Goal: Information Seeking & Learning: Learn about a topic

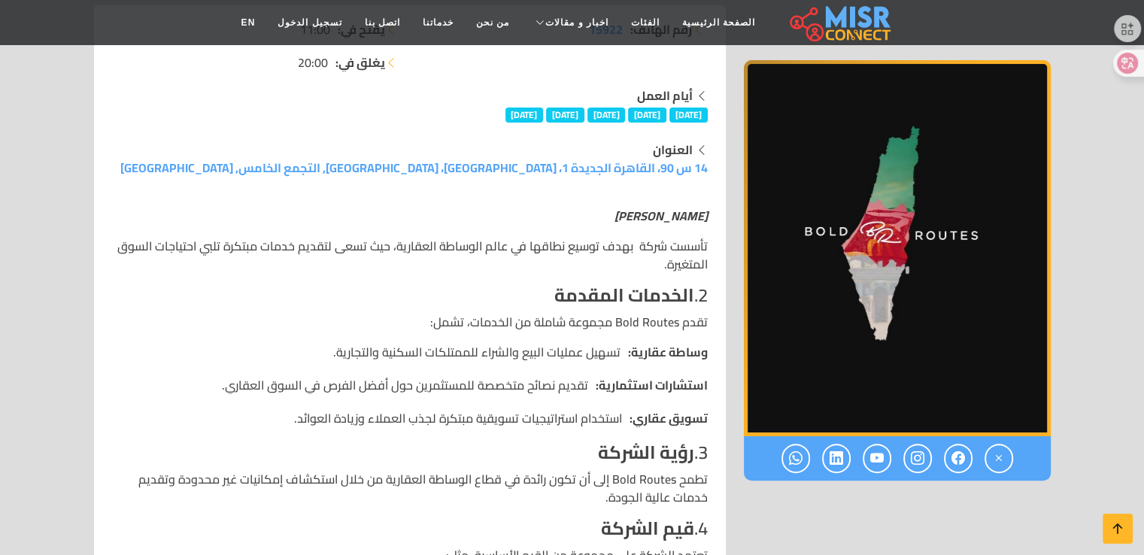
scroll to position [301, 0]
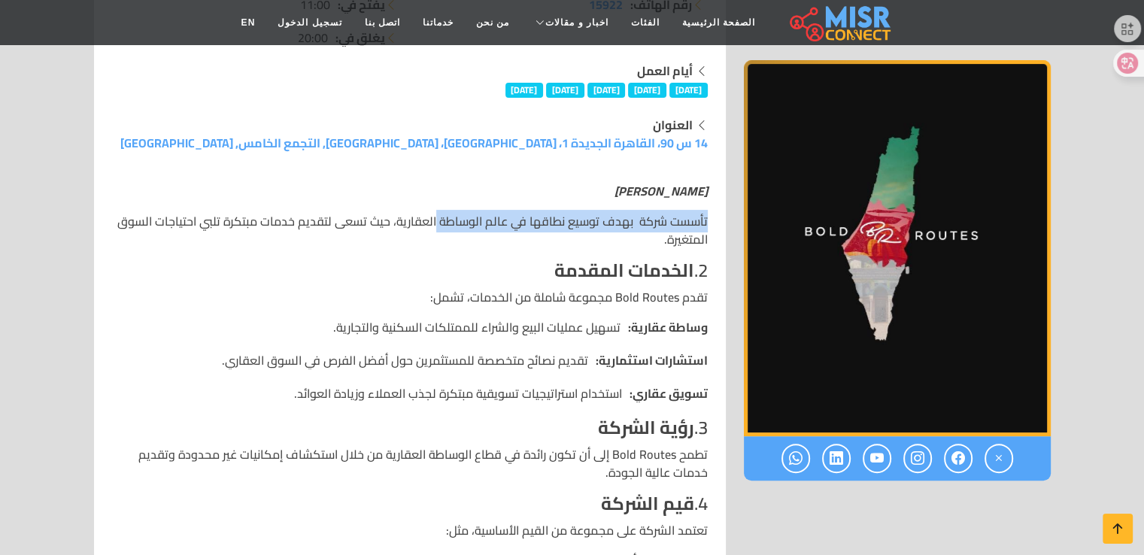
drag, startPoint x: 709, startPoint y: 214, endPoint x: 439, endPoint y: 231, distance: 270.4
click at [439, 231] on div "بولد روتس تأسست شركة بهدف توسيع نطاقها في عالم الوساطة العقارية، حيث تسعى لتقدي…" at bounding box center [410, 448] width 614 height 556
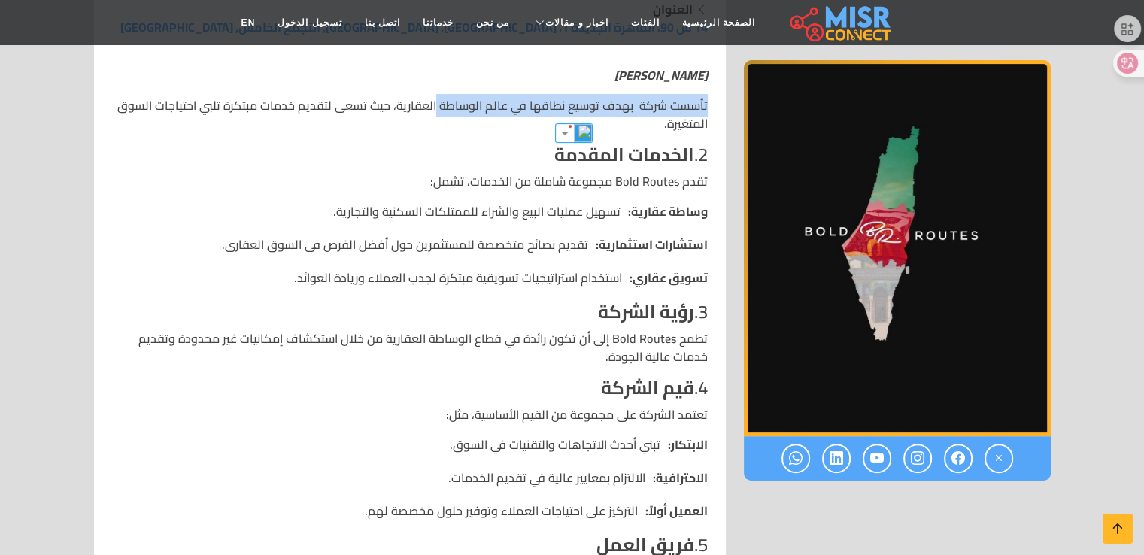
scroll to position [451, 0]
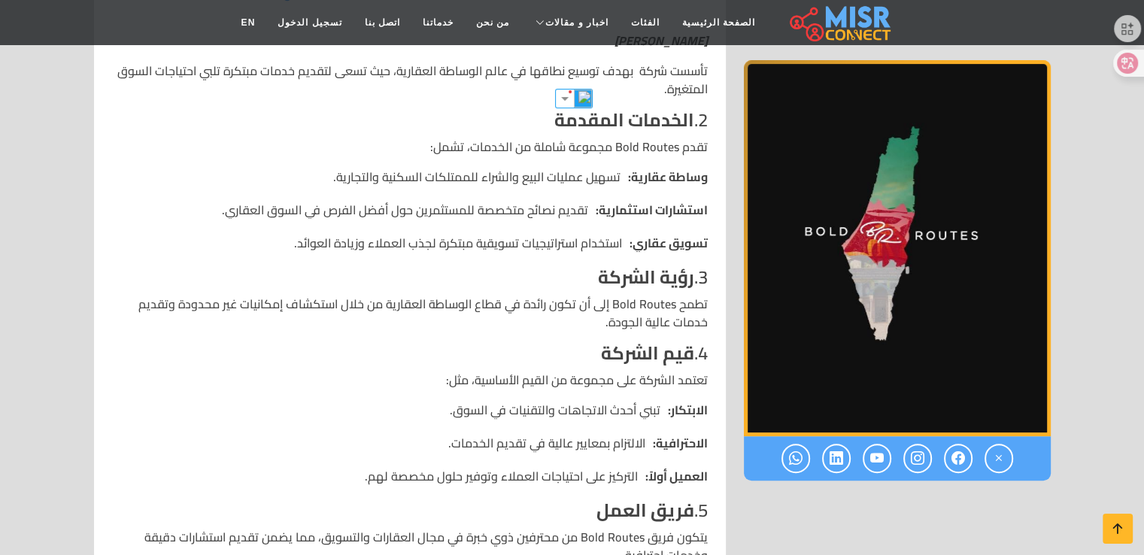
click at [662, 100] on div "بولد روتس تأسست شركة بهدف توسيع نطاقها في عالم الوساطة العقارية، حيث تسعى لتقدي…" at bounding box center [410, 298] width 614 height 556
drag, startPoint x: 665, startPoint y: 148, endPoint x: 641, endPoint y: 148, distance: 24.1
click at [660, 148] on p "تقدم Bold Routes مجموعة شاملة من الخدمات، تشمل:" at bounding box center [409, 147] width 595 height 18
drag, startPoint x: 641, startPoint y: 148, endPoint x: 610, endPoint y: 150, distance: 30.9
click at [626, 150] on p "تقدم Bold Routes مجموعة شاملة من الخدمات، تشمل:" at bounding box center [409, 147] width 595 height 18
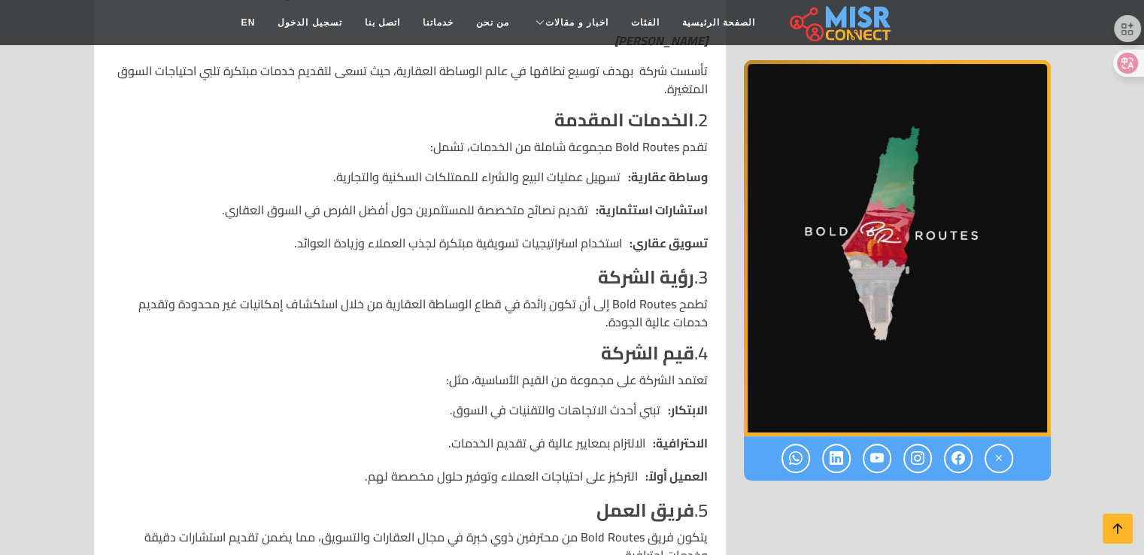
drag, startPoint x: 583, startPoint y: 150, endPoint x: 560, endPoint y: 148, distance: 23.4
click at [574, 150] on p "تقدم Bold Routes مجموعة شاملة من الخدمات، تشمل:" at bounding box center [409, 147] width 595 height 18
drag, startPoint x: 560, startPoint y: 148, endPoint x: 533, endPoint y: 146, distance: 27.2
click at [545, 147] on p "تقدم Bold Routes مجموعة شاملة من الخدمات، تشمل:" at bounding box center [409, 147] width 595 height 18
drag, startPoint x: 532, startPoint y: 146, endPoint x: 523, endPoint y: 146, distance: 8.3
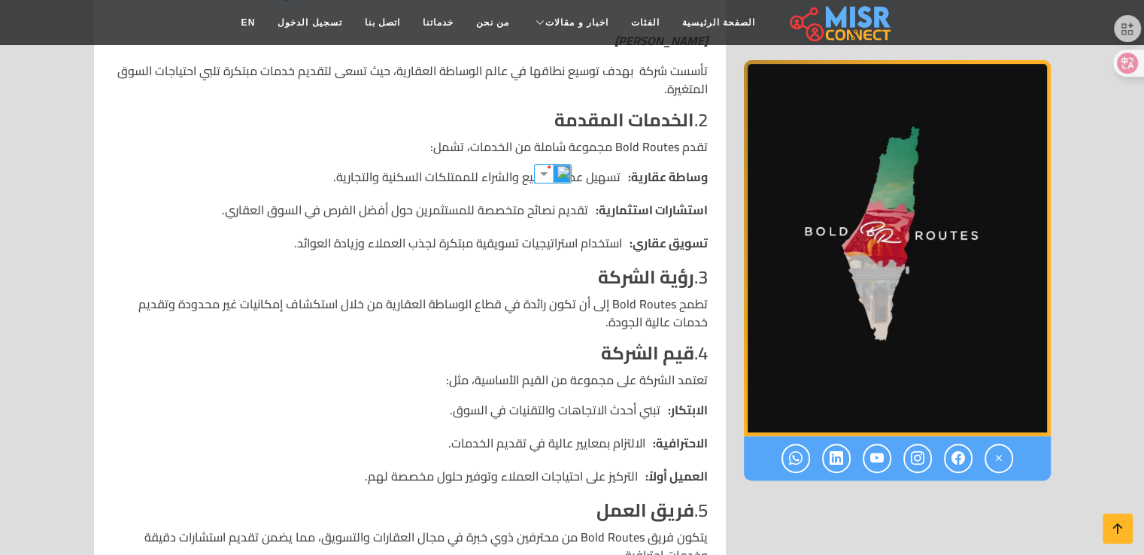
click at [529, 146] on p "تقدم Bold Routes مجموعة شاملة من الخدمات، تشمل:" at bounding box center [409, 147] width 595 height 18
click at [514, 147] on p "تقدم Bold Routes مجموعة شاملة من الخدمات، تشمل:" at bounding box center [409, 147] width 595 height 18
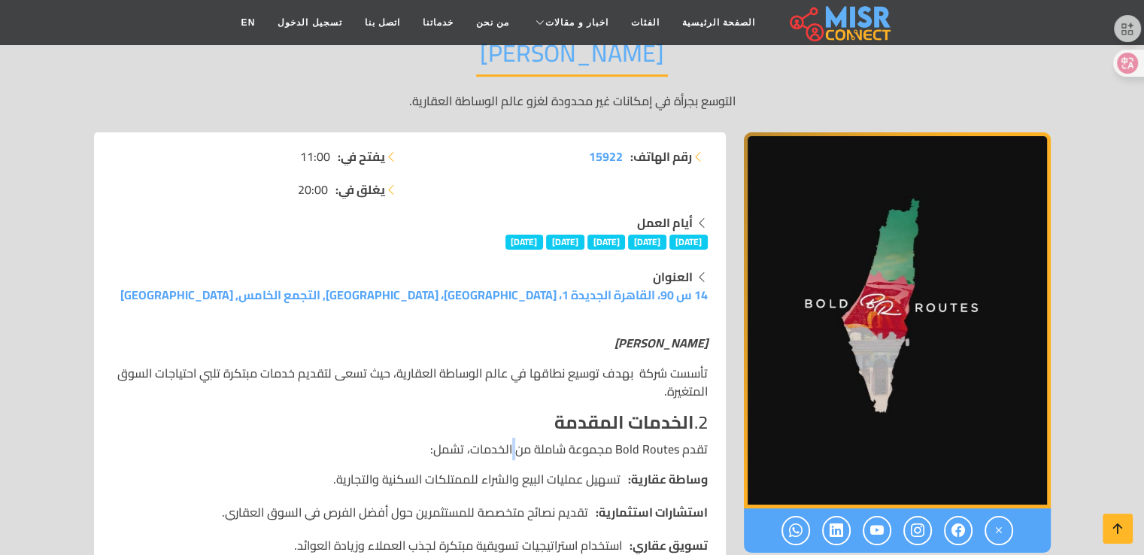
scroll to position [0, 0]
